Goal: Register for event/course

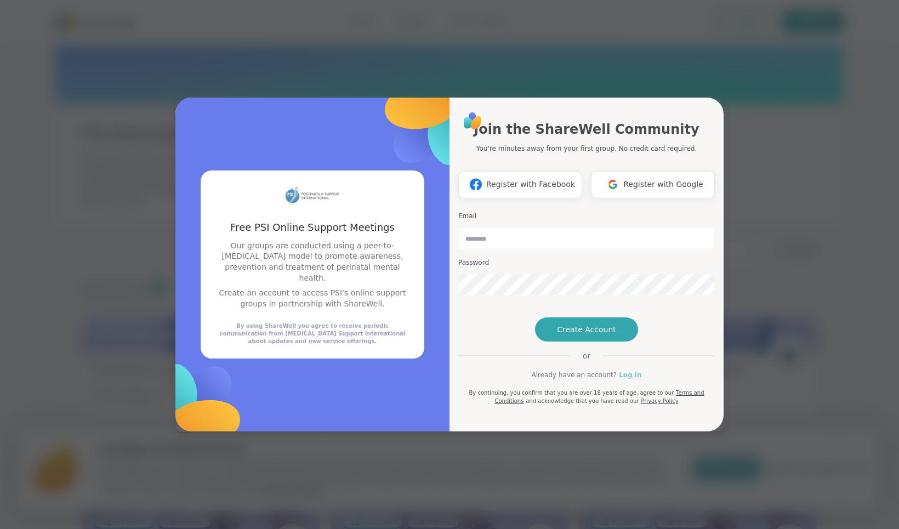
click at [630, 380] on link "Log in" at bounding box center [630, 375] width 22 height 10
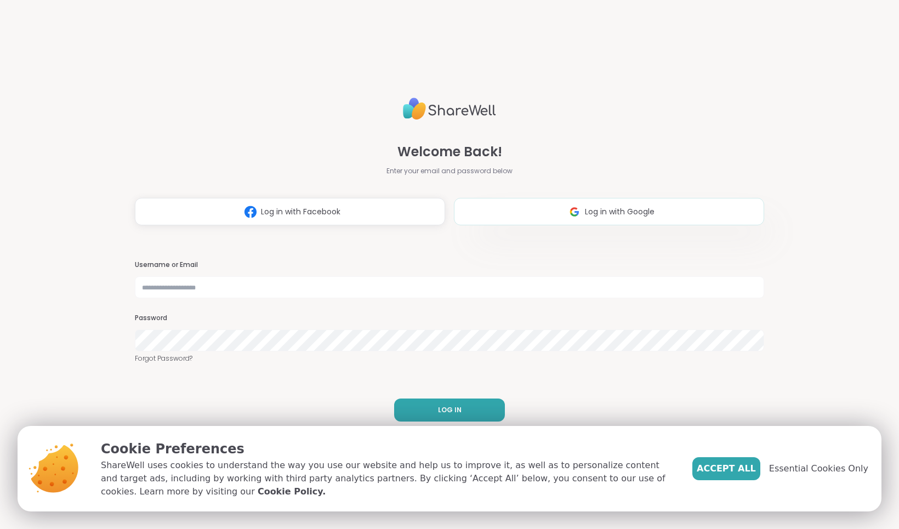
click at [553, 205] on button "Log in with Google" at bounding box center [609, 211] width 310 height 27
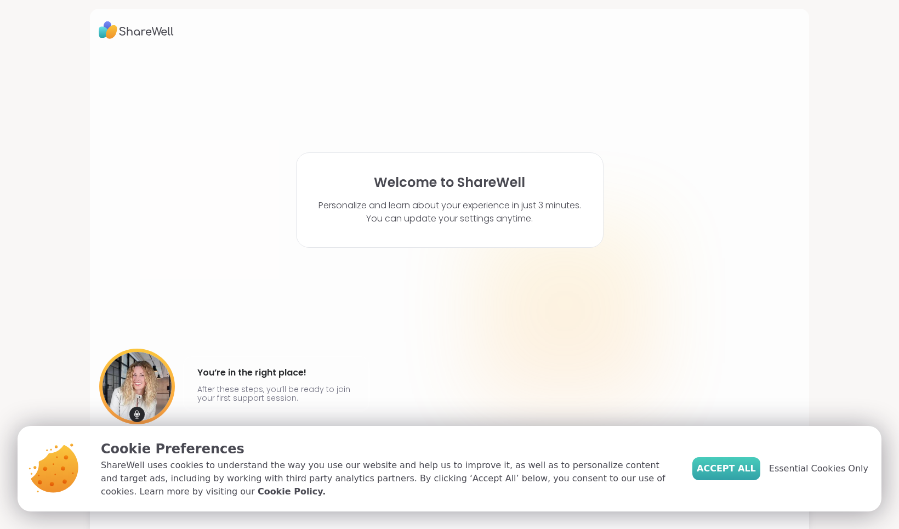
click at [736, 465] on span "Accept All" at bounding box center [725, 468] width 59 height 13
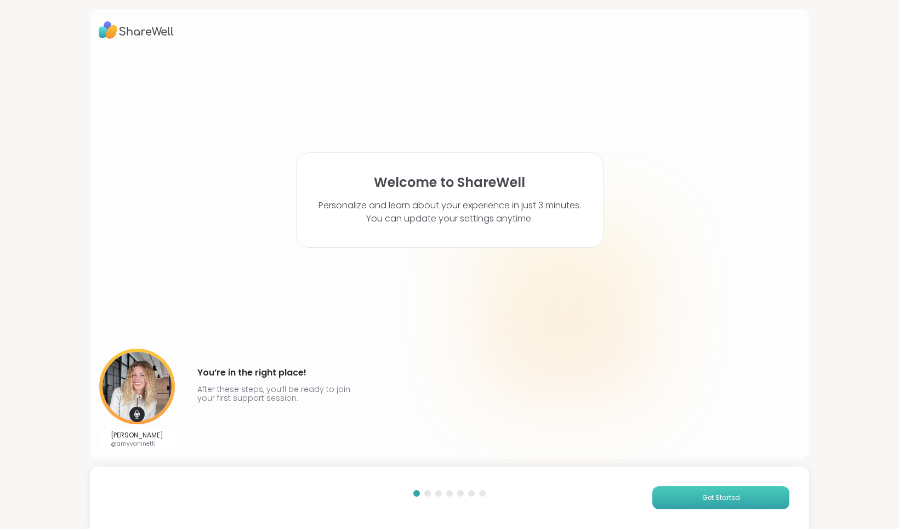
click at [684, 498] on button "Get Started" at bounding box center [720, 497] width 137 height 23
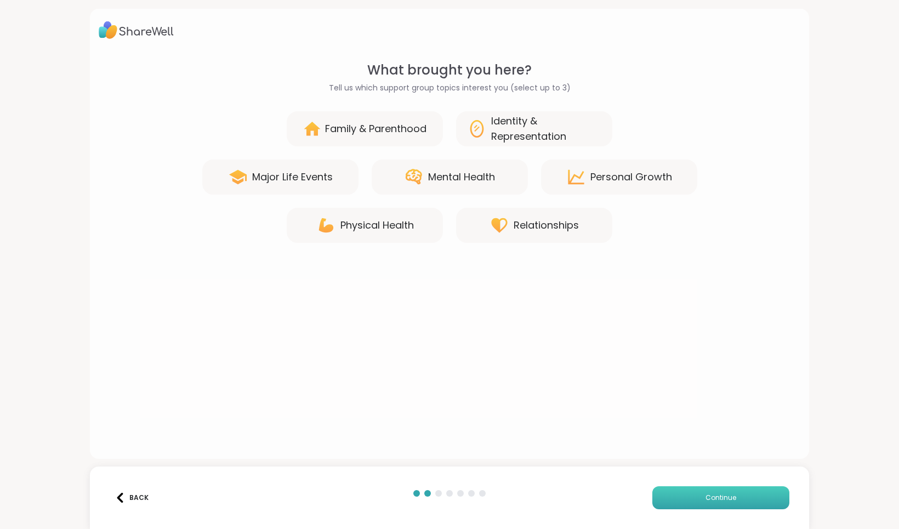
click at [690, 495] on button "Continue" at bounding box center [720, 497] width 137 height 23
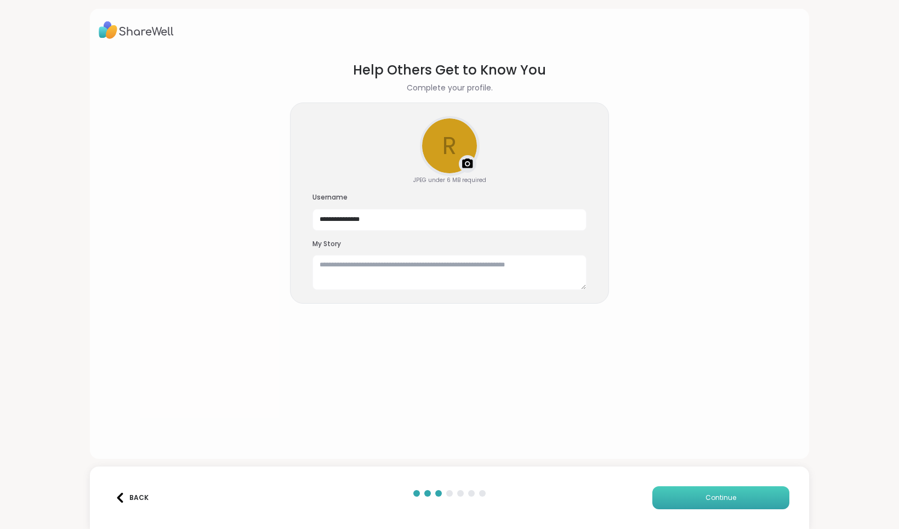
click at [690, 495] on button "Continue" at bounding box center [720, 497] width 137 height 23
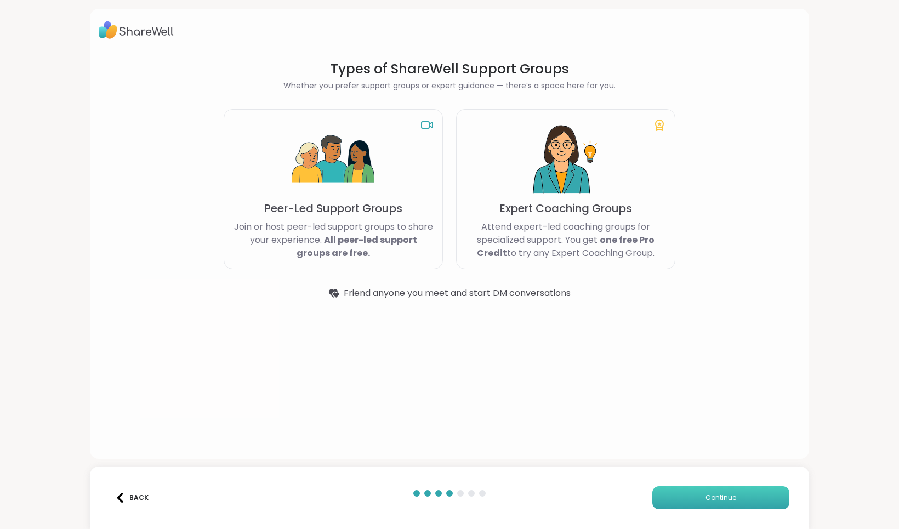
click at [690, 495] on button "Continue" at bounding box center [720, 497] width 137 height 23
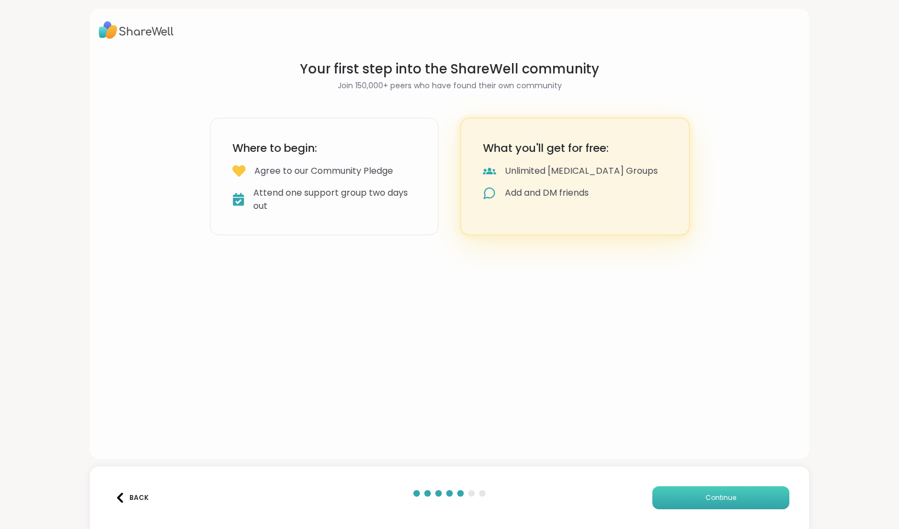
click at [690, 495] on button "Continue" at bounding box center [720, 497] width 137 height 23
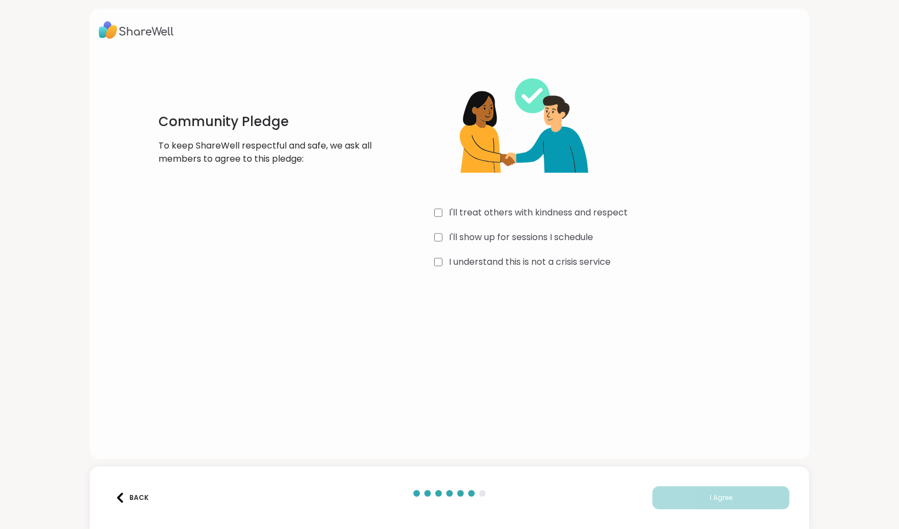
click at [460, 255] on div "I'll treat others with kindness and respect I'll show up for sessions I schedul…" at bounding box center [598, 165] width 328 height 211
click at [476, 239] on label "I'll show up for sessions I schedule" at bounding box center [521, 237] width 144 height 13
click at [490, 218] on label "I'll treat others with kindness and respect" at bounding box center [538, 212] width 179 height 13
click at [499, 267] on label "I understand this is not a crisis service" at bounding box center [530, 261] width 162 height 13
click at [649, 479] on div "Back I Agree" at bounding box center [449, 497] width 719 height 62
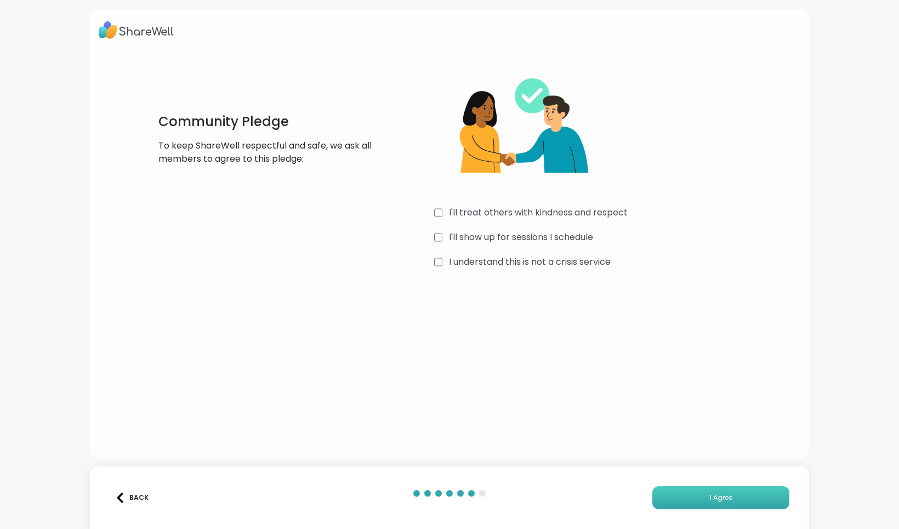
click at [662, 493] on button "I Agree" at bounding box center [720, 497] width 137 height 23
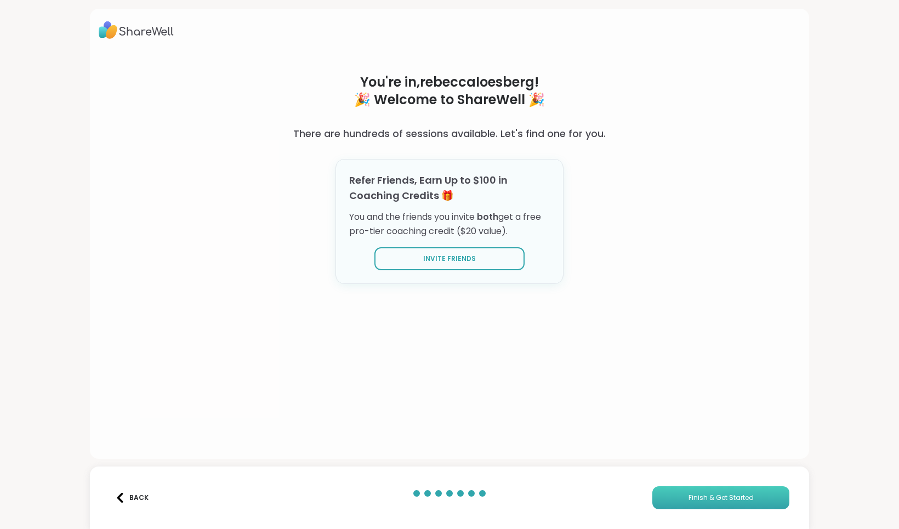
click at [662, 493] on button "Finish & Get Started" at bounding box center [720, 497] width 137 height 23
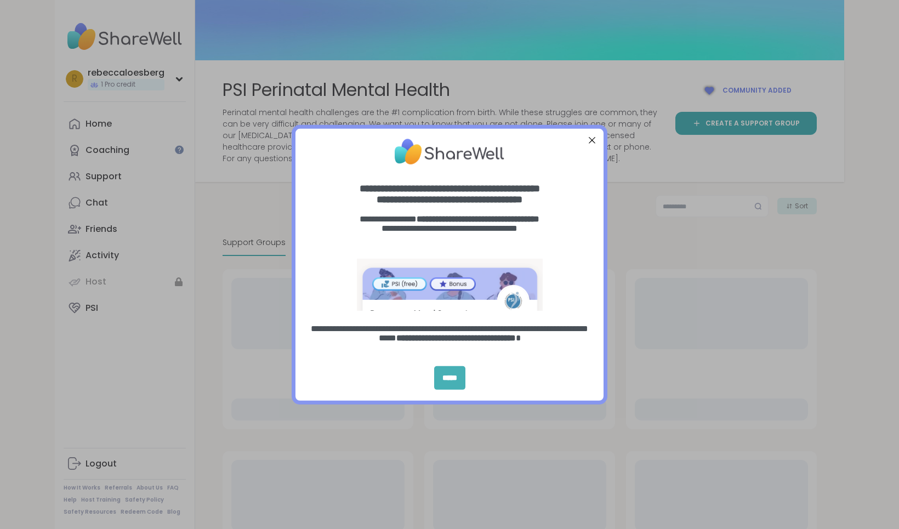
click at [454, 377] on div "*****" at bounding box center [449, 378] width 31 height 24
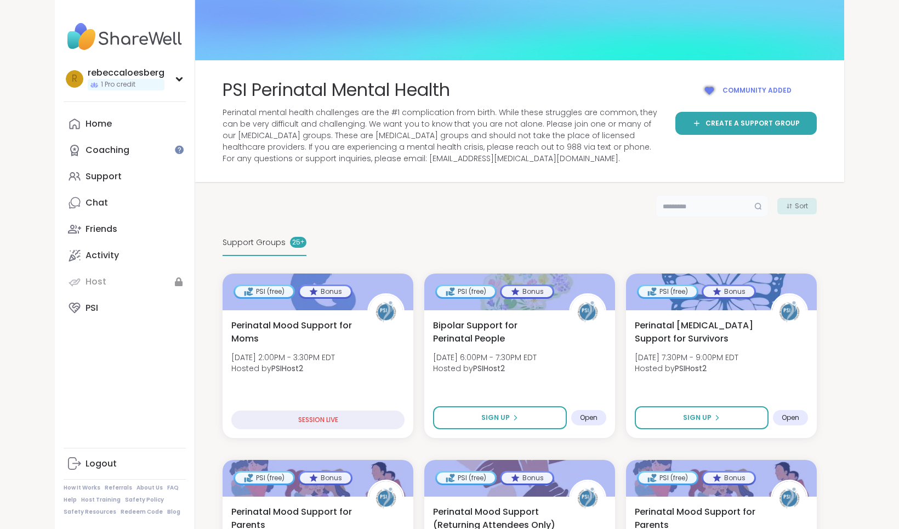
click at [701, 208] on input "text" at bounding box center [711, 206] width 113 height 22
type input "****"
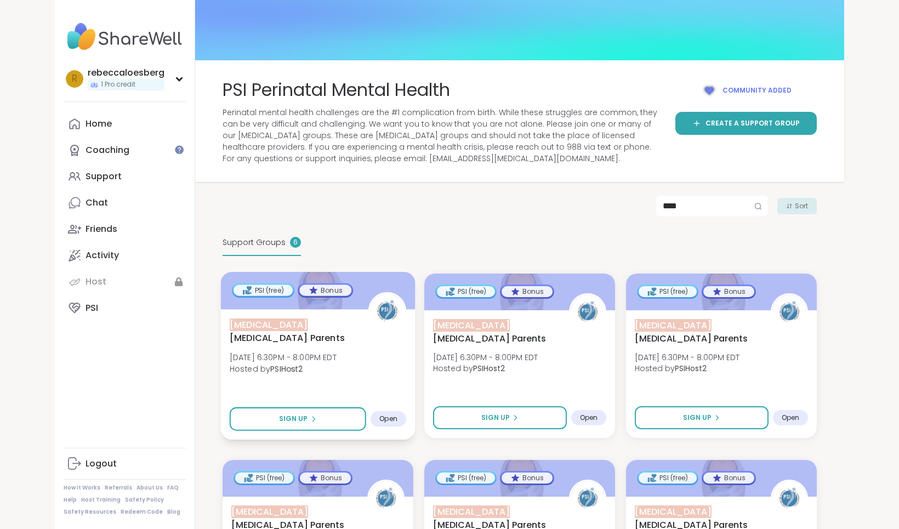
click at [292, 330] on span "NICU Postpartum Parents" at bounding box center [293, 331] width 127 height 27
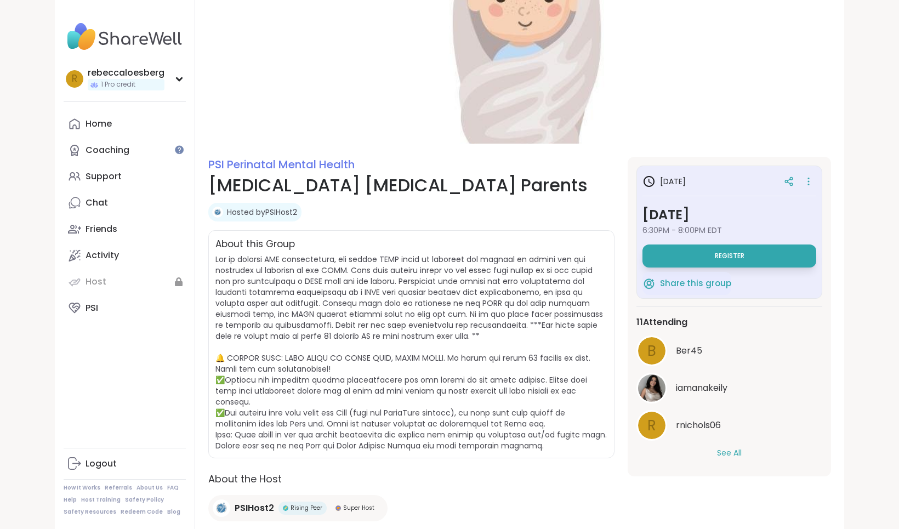
scroll to position [35, 0]
